Goal: Find specific page/section: Find specific page/section

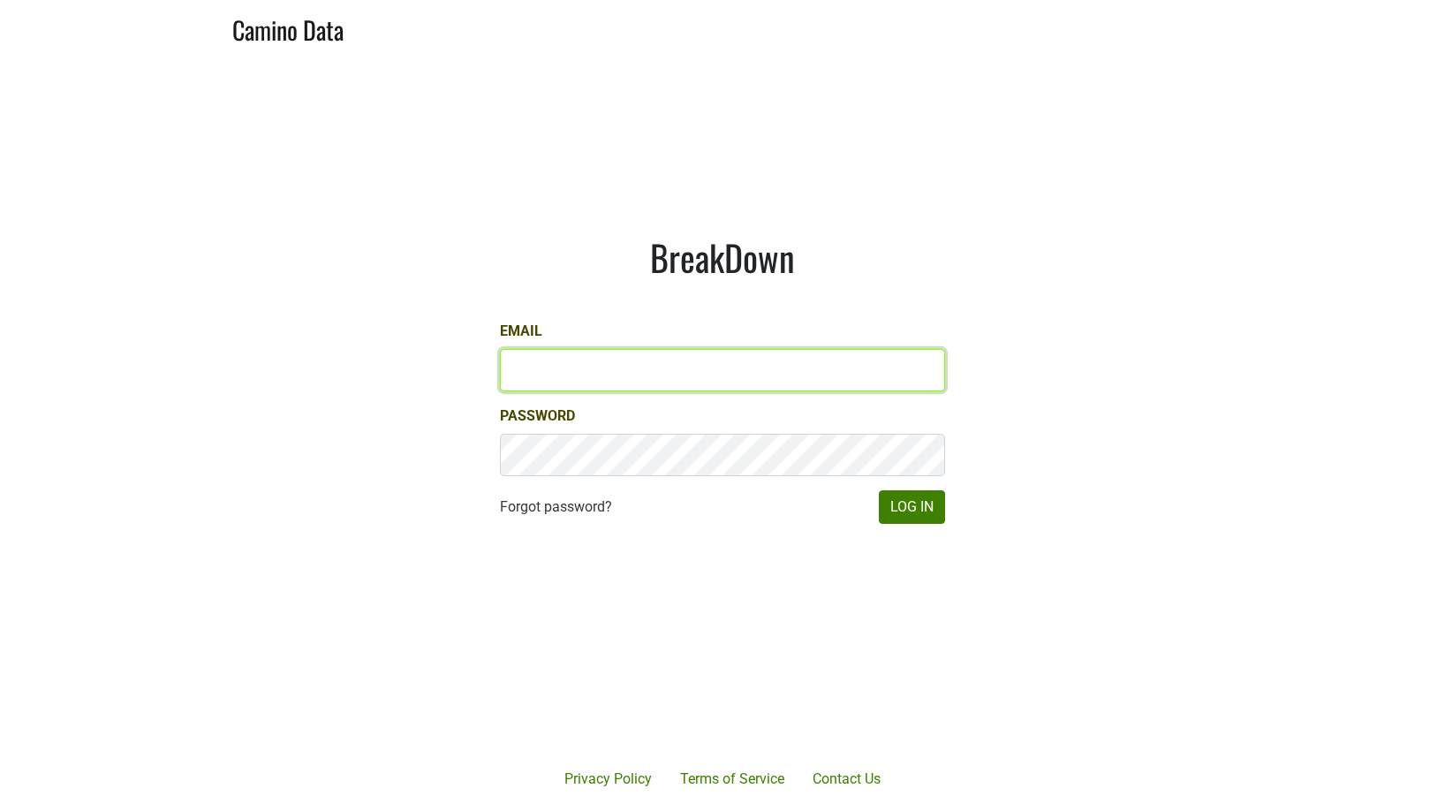
click at [547, 385] on input "Email" at bounding box center [722, 370] width 445 height 42
type input "dane@ashesdiamonds.com"
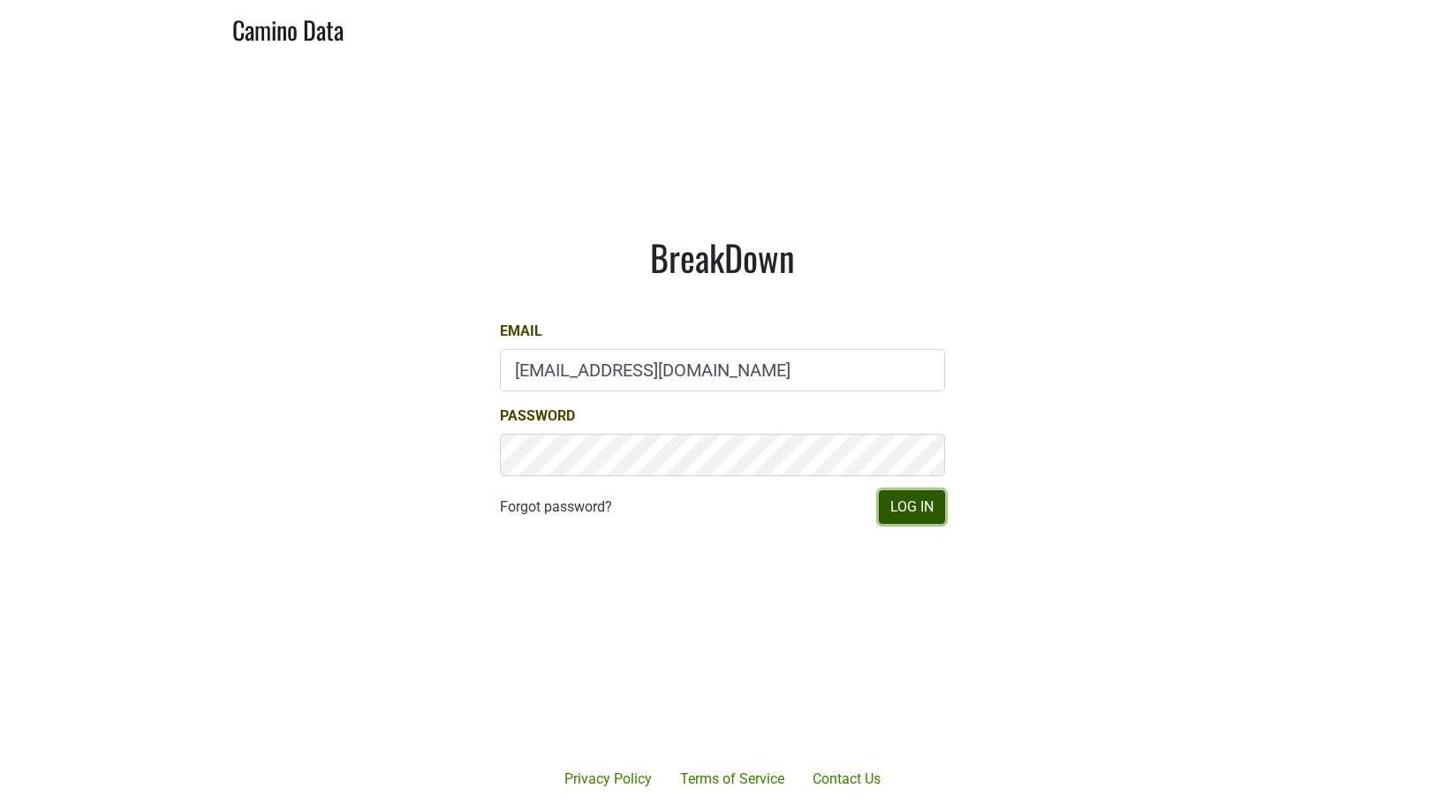
click at [887, 506] on button "Log In" at bounding box center [912, 507] width 66 height 34
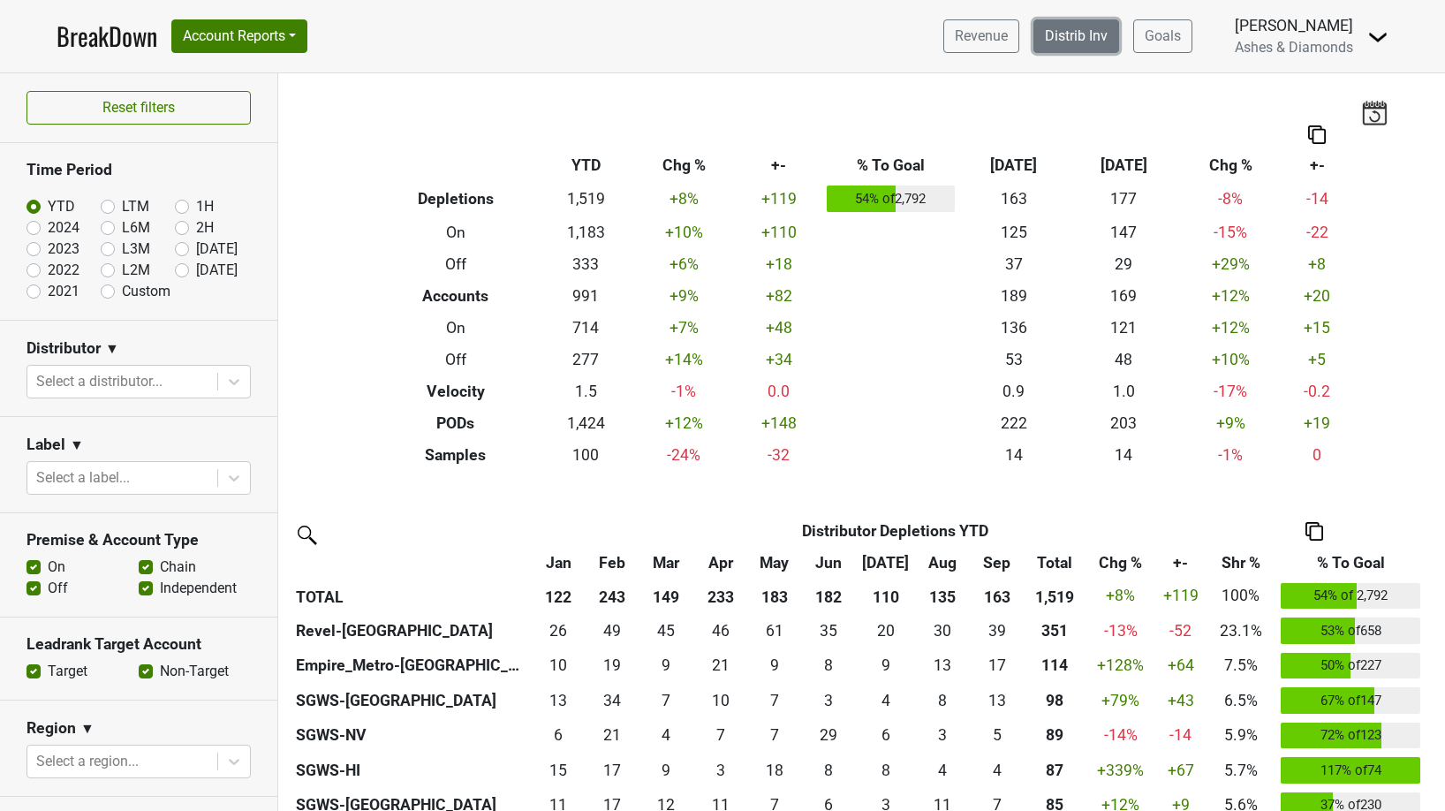
click at [1078, 42] on link "Distrib Inv" at bounding box center [1076, 36] width 86 height 34
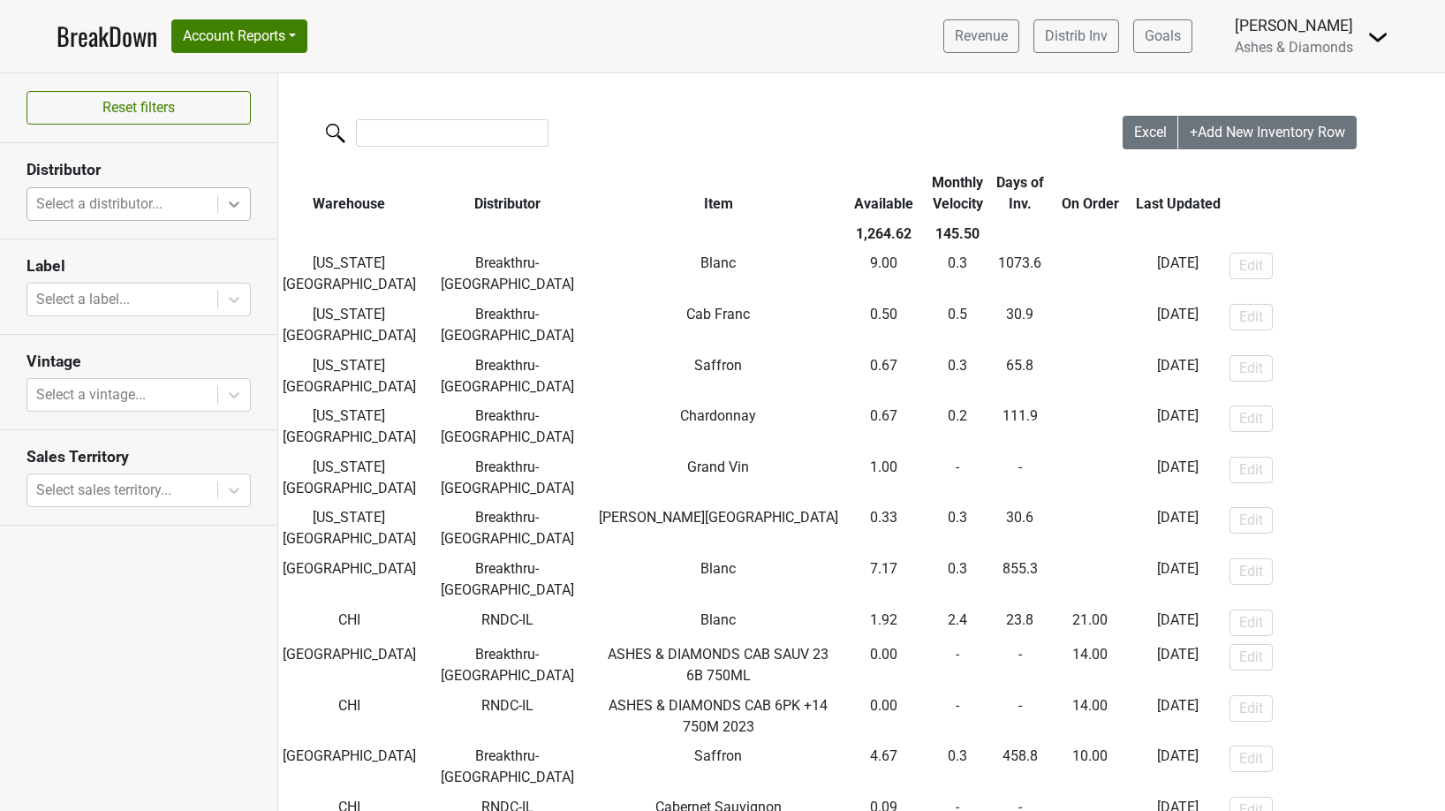
click at [241, 209] on icon at bounding box center [234, 204] width 18 height 18
click at [233, 204] on icon at bounding box center [234, 204] width 11 height 6
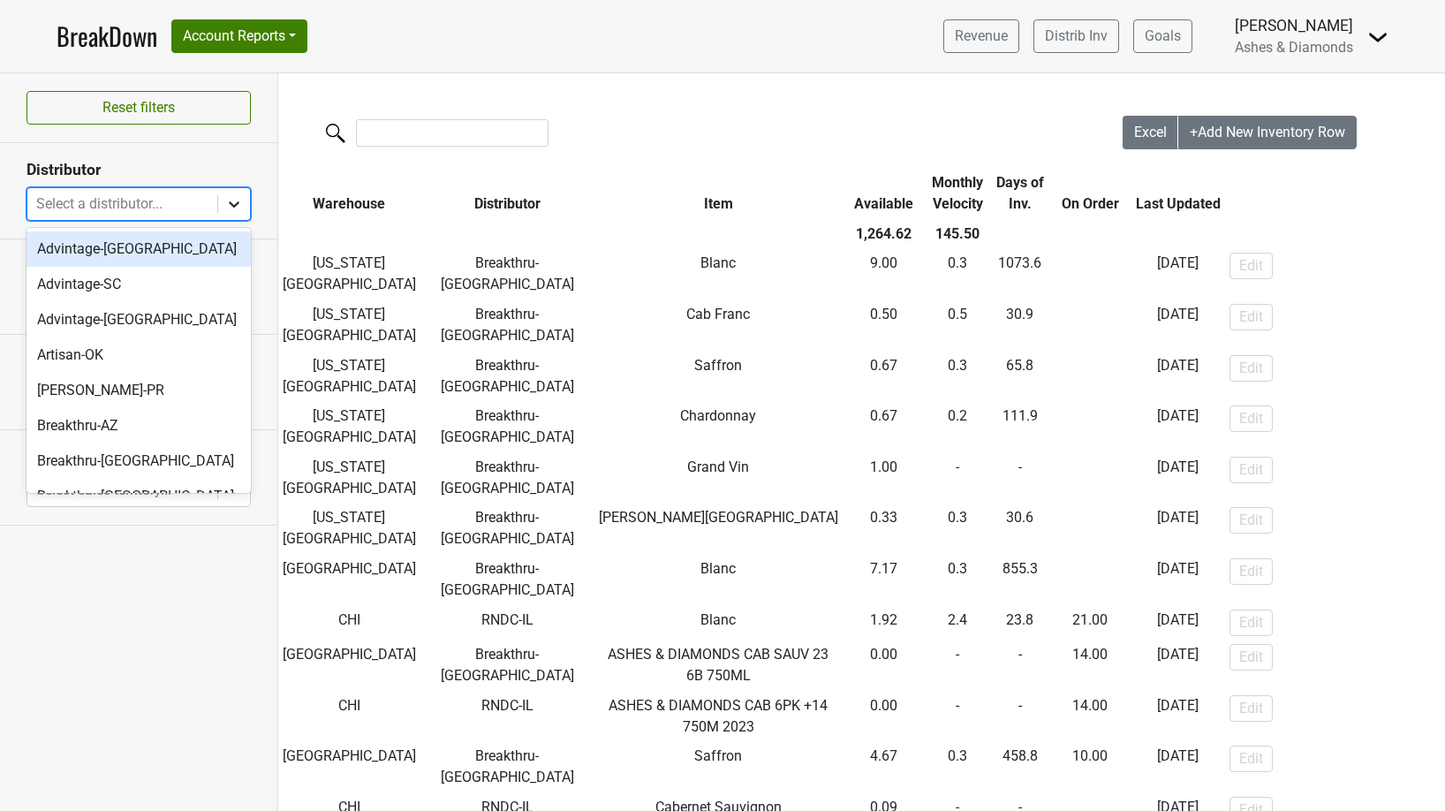
click at [245, 192] on div at bounding box center [234, 204] width 32 height 32
click at [187, 249] on div "Advintage-[GEOGRAPHIC_DATA]" at bounding box center [138, 248] width 224 height 35
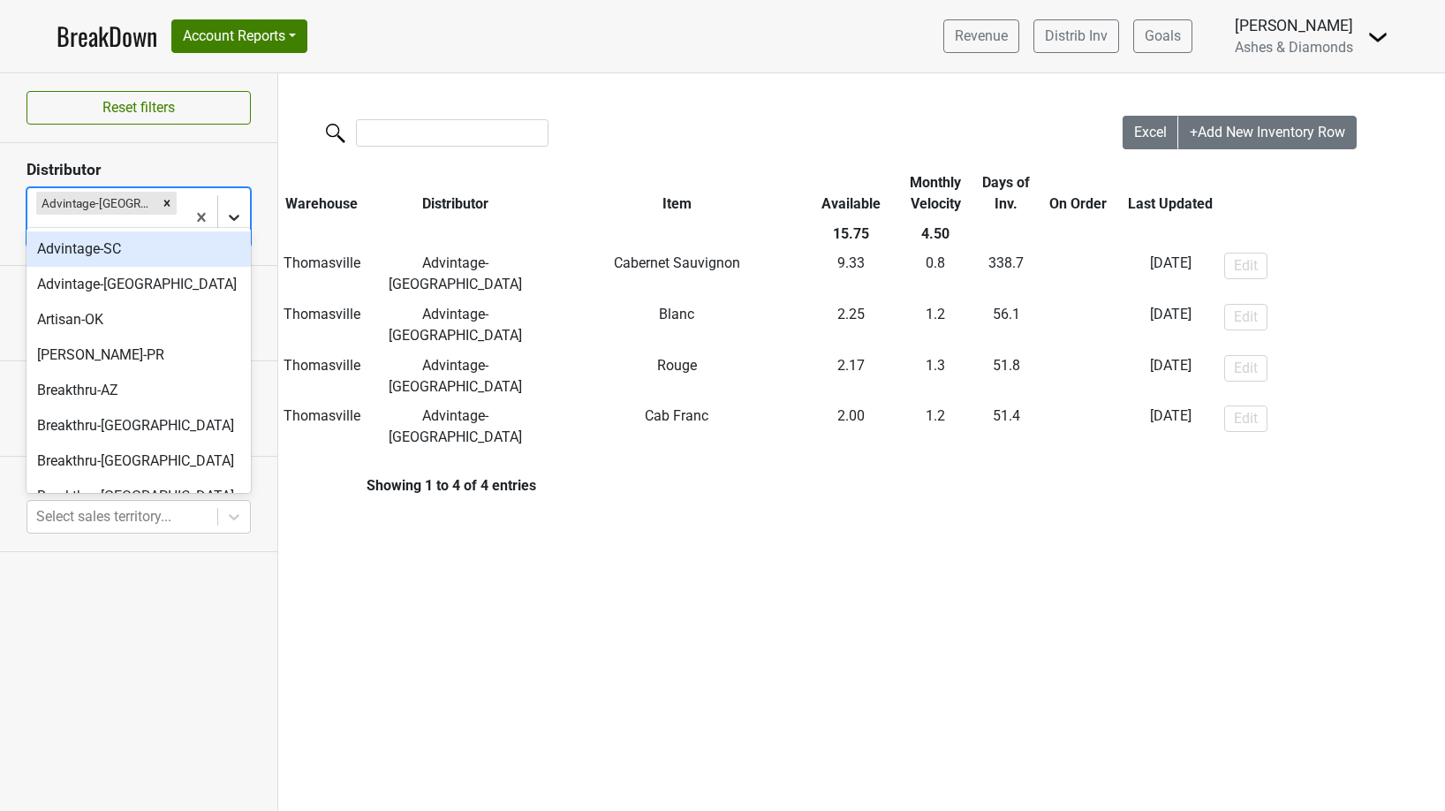
click at [230, 215] on icon at bounding box center [234, 218] width 11 height 6
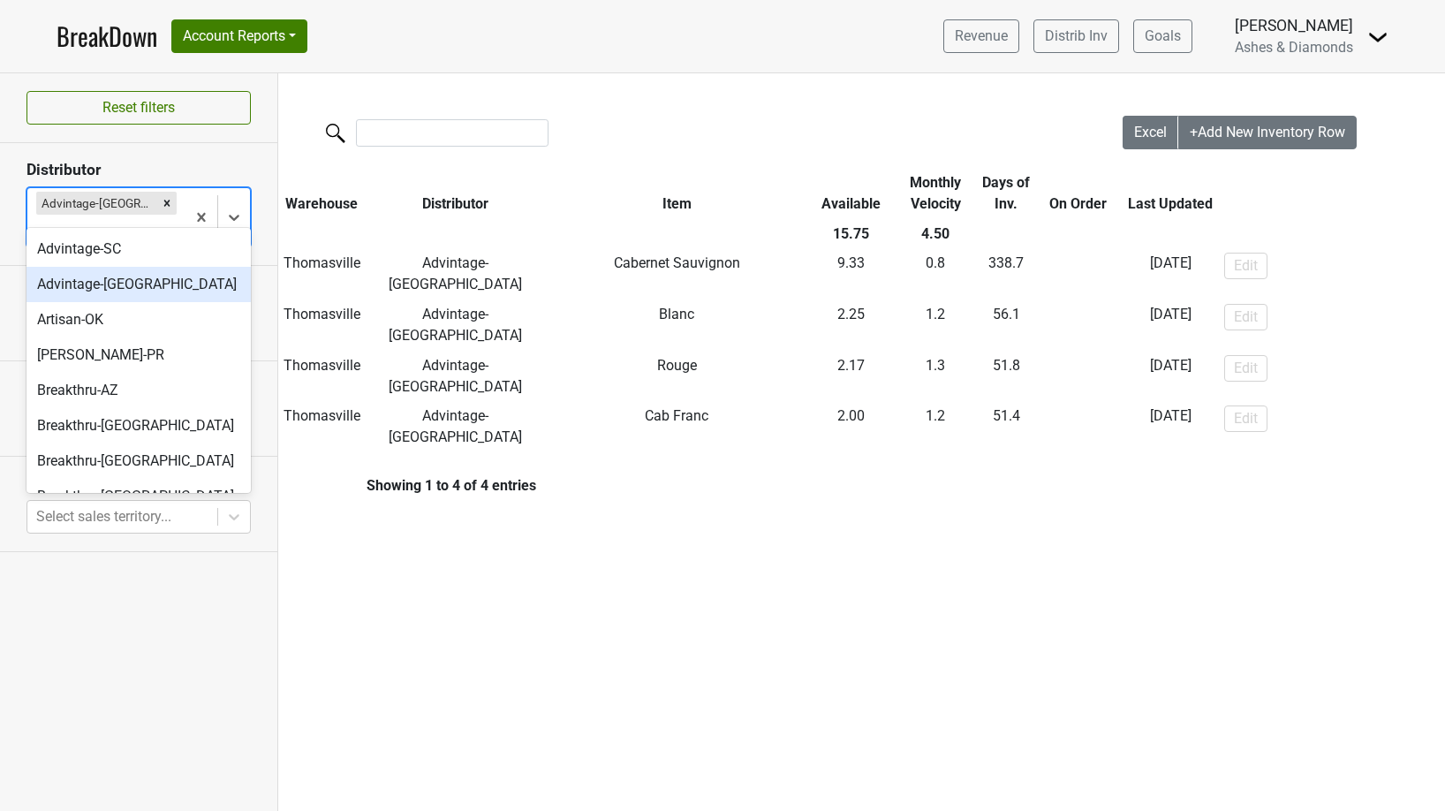
click at [184, 279] on div "Advintage-[GEOGRAPHIC_DATA]" at bounding box center [138, 284] width 224 height 35
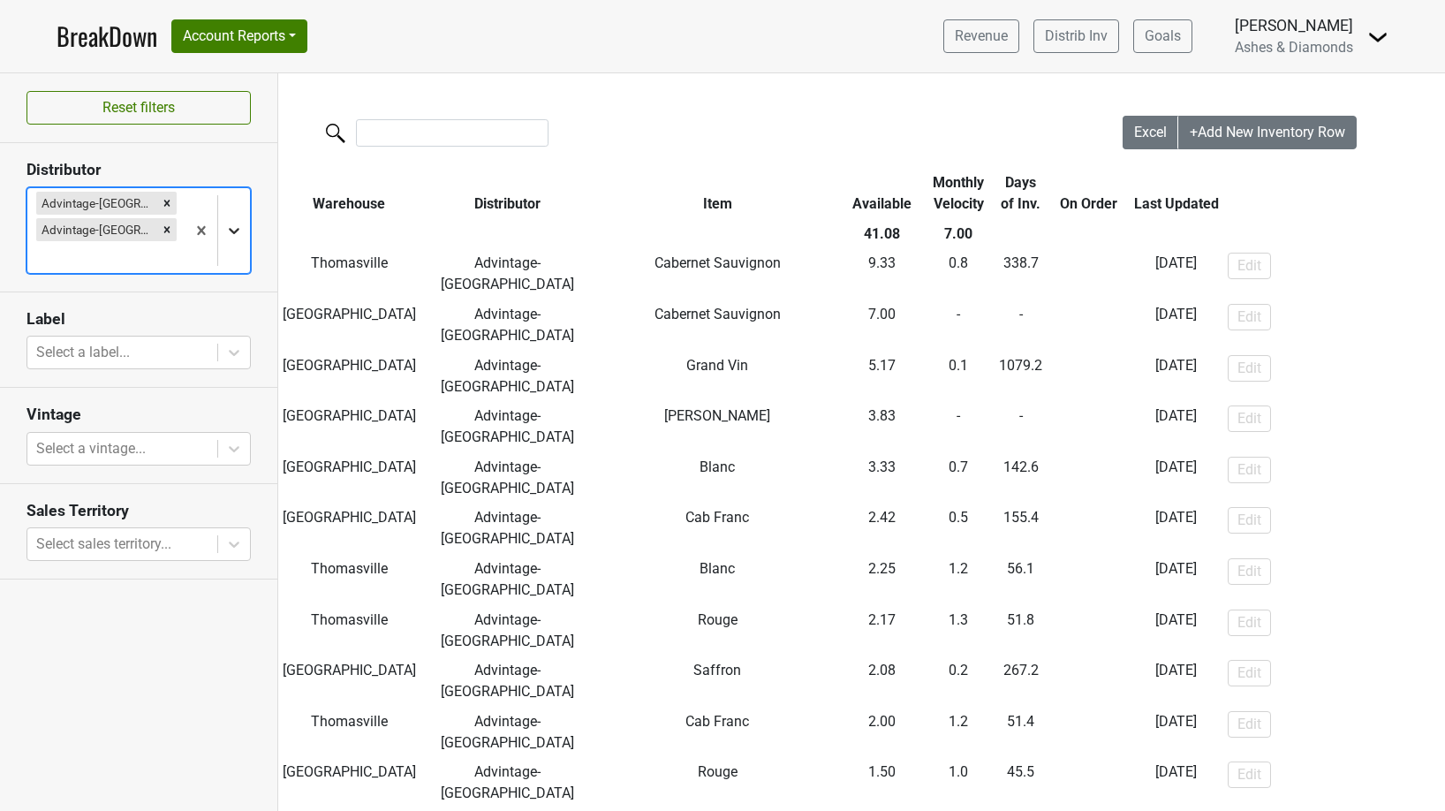
click at [230, 222] on icon at bounding box center [234, 231] width 18 height 18
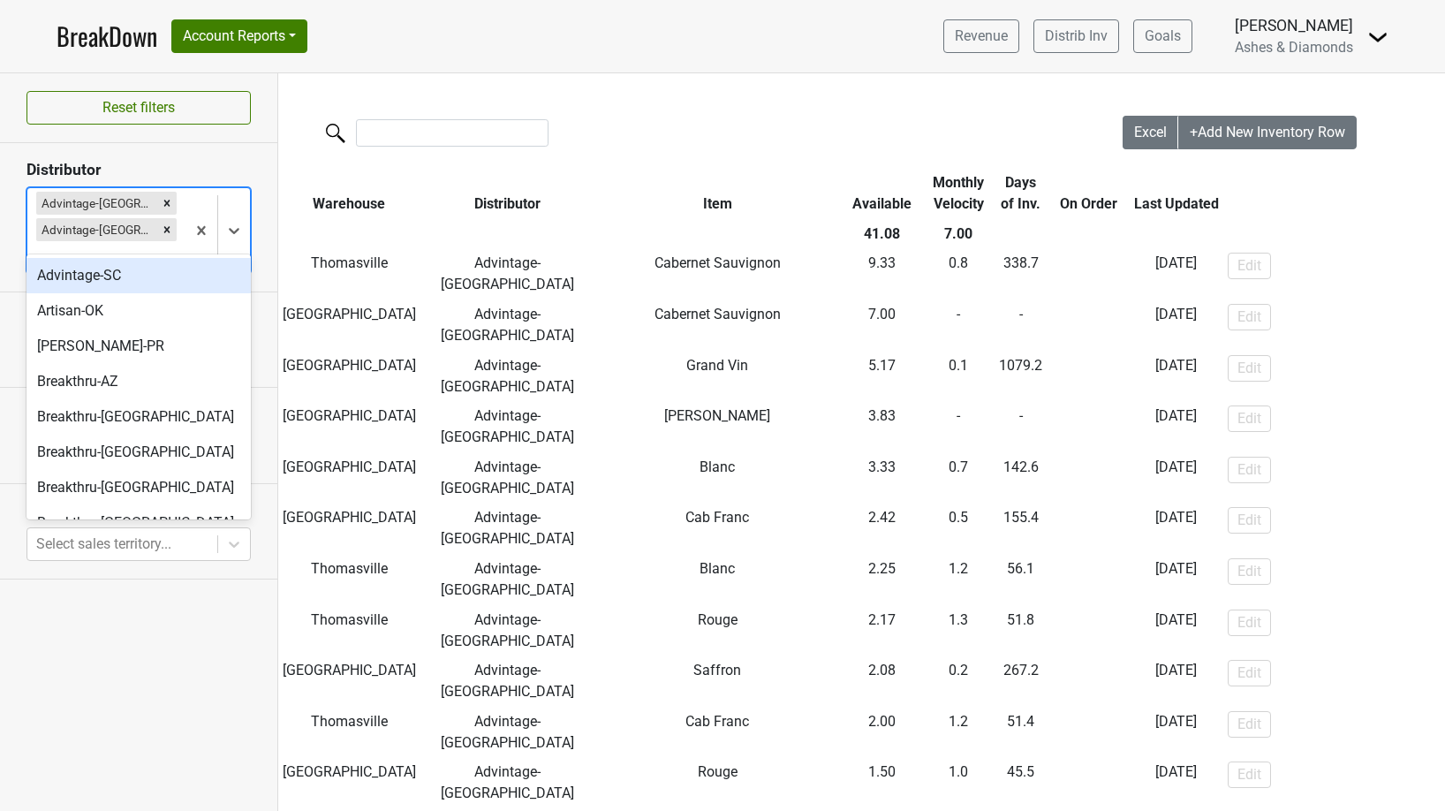
click at [182, 282] on div "Advintage-SC" at bounding box center [138, 275] width 224 height 35
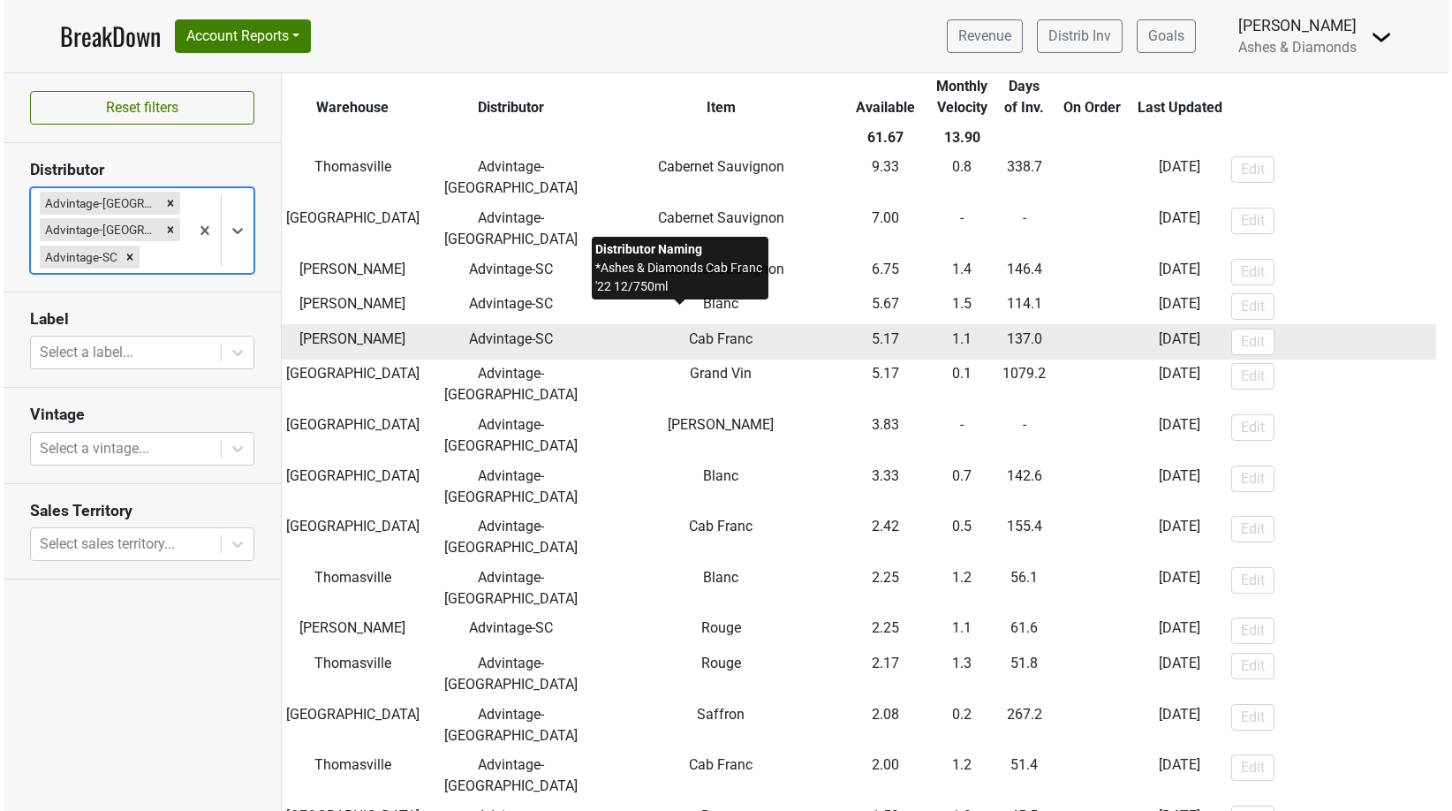
scroll to position [71, 0]
